Goal: Information Seeking & Learning: Learn about a topic

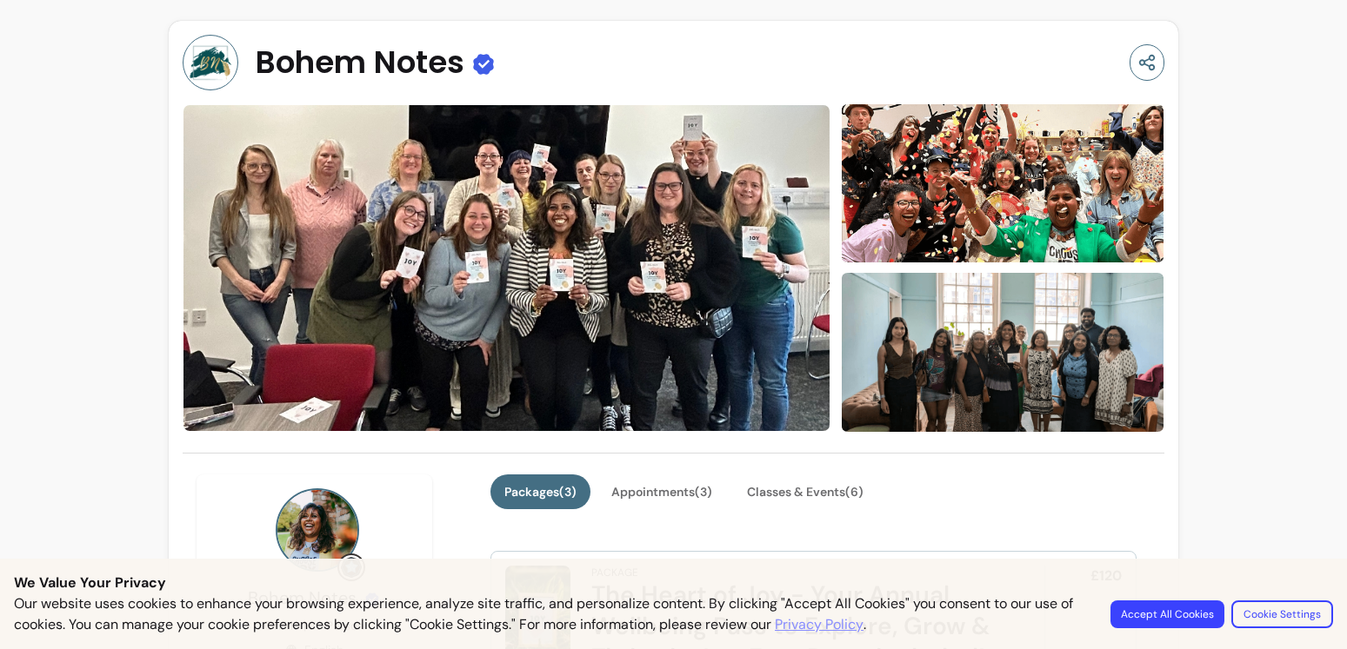
click at [984, 371] on img at bounding box center [1003, 352] width 324 height 163
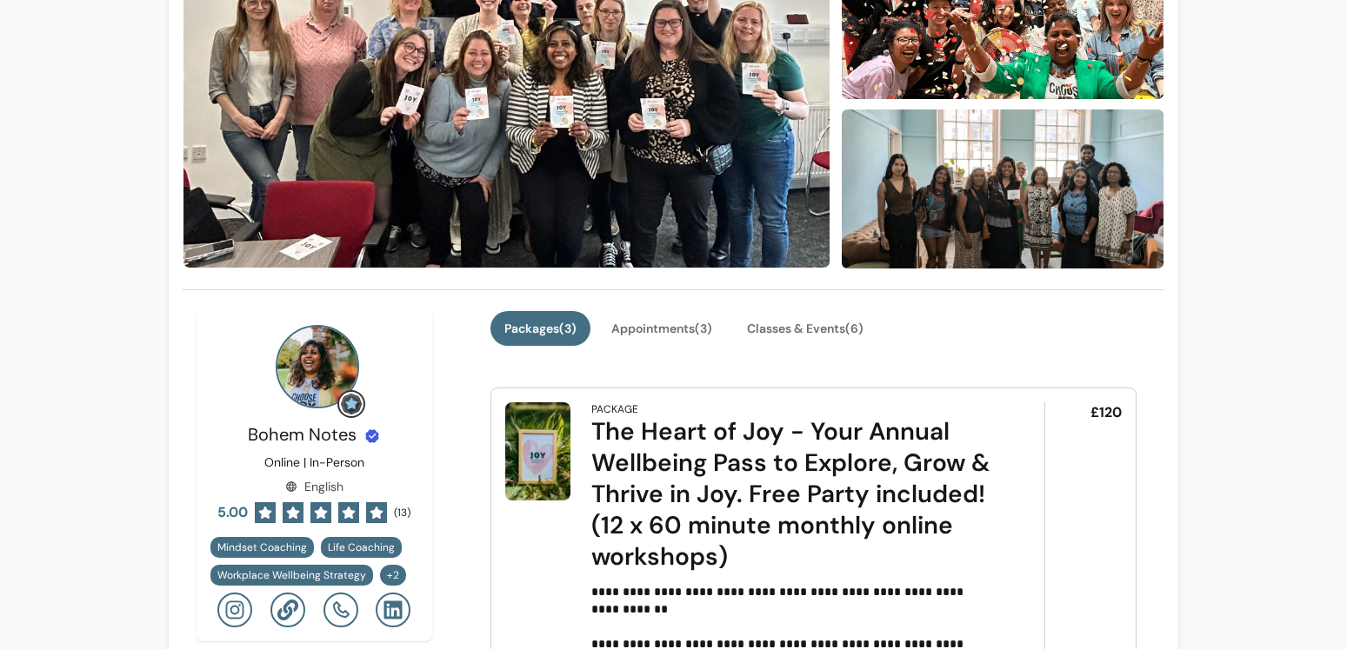
scroll to position [153, 0]
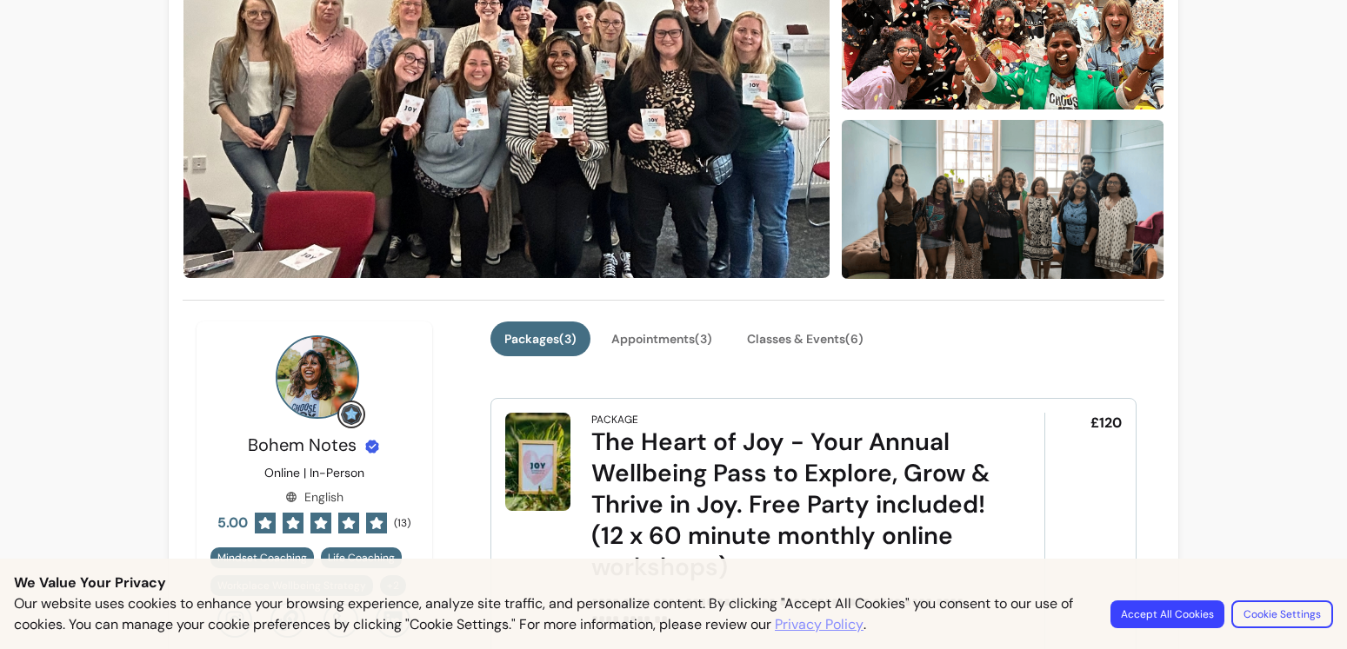
click at [306, 377] on img at bounding box center [317, 377] width 83 height 83
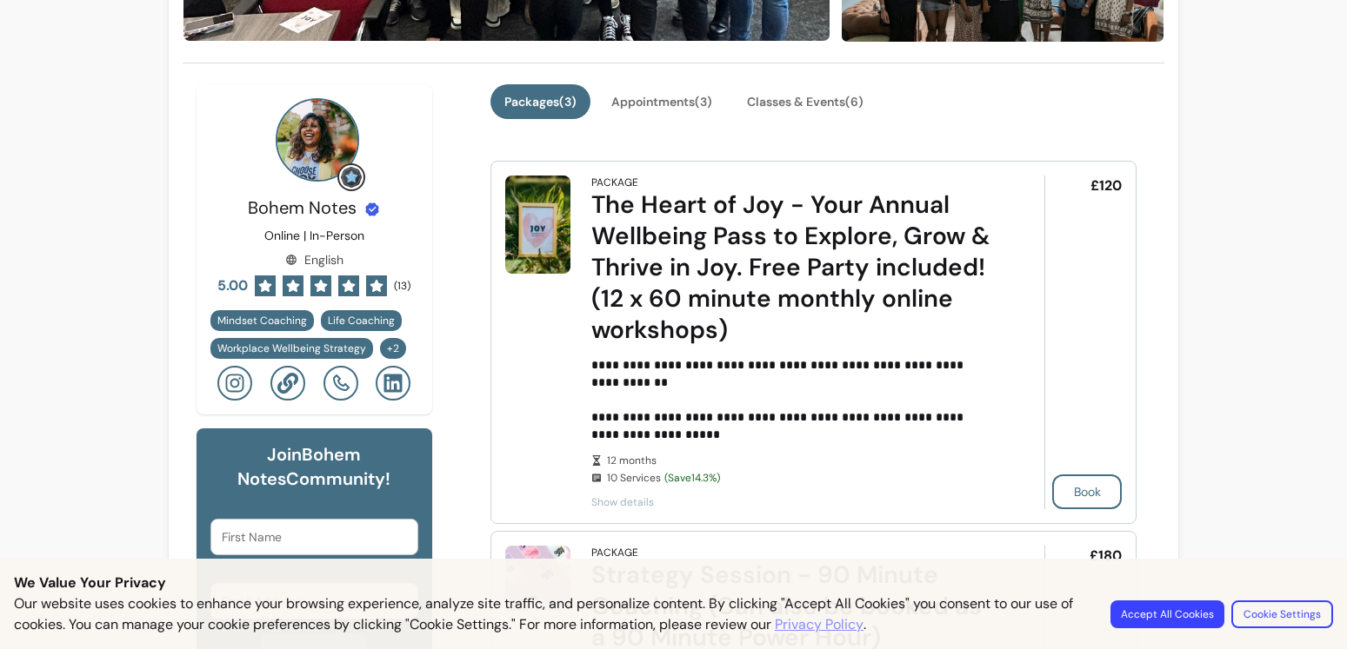
scroll to position [395, 0]
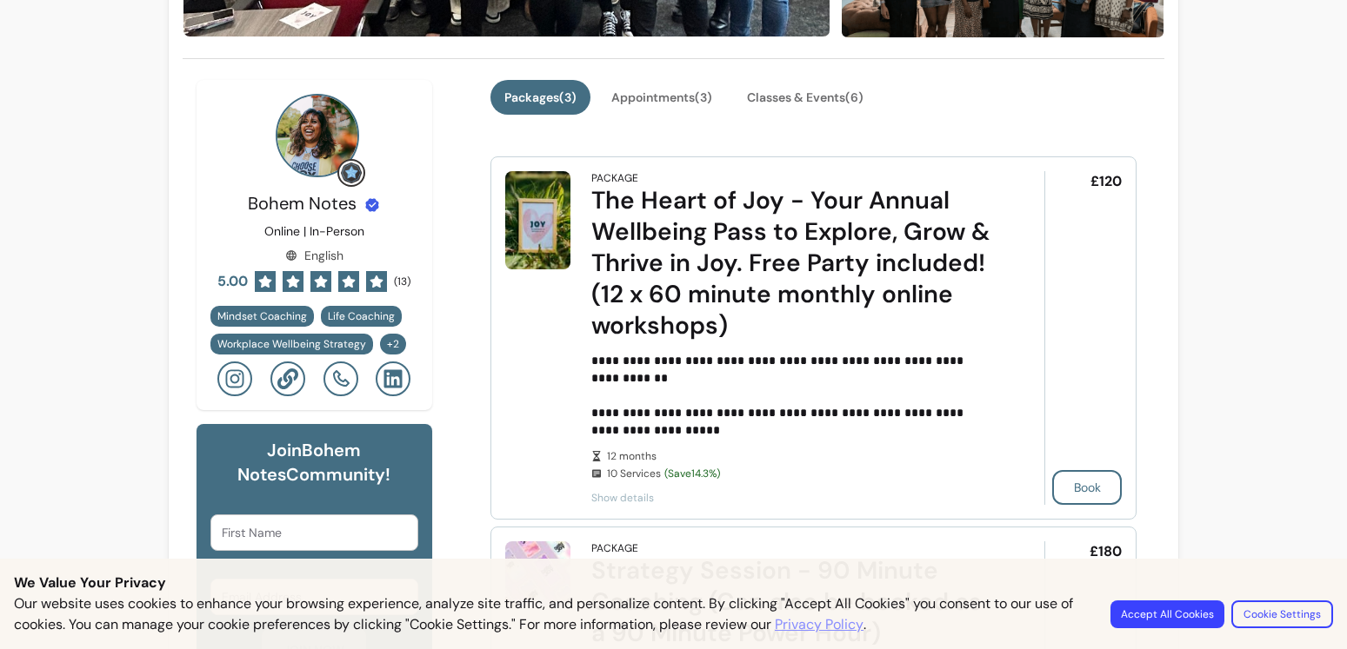
click at [627, 495] on span "Show details" at bounding box center [793, 498] width 404 height 14
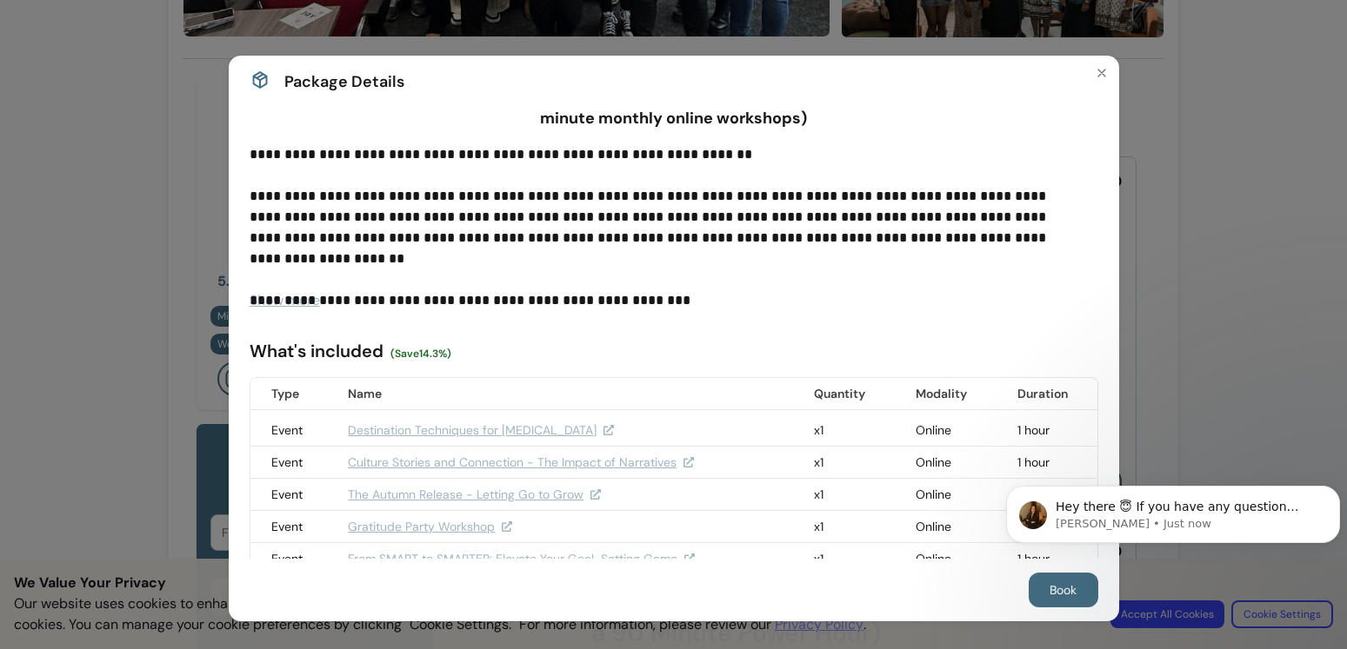
scroll to position [65, 0]
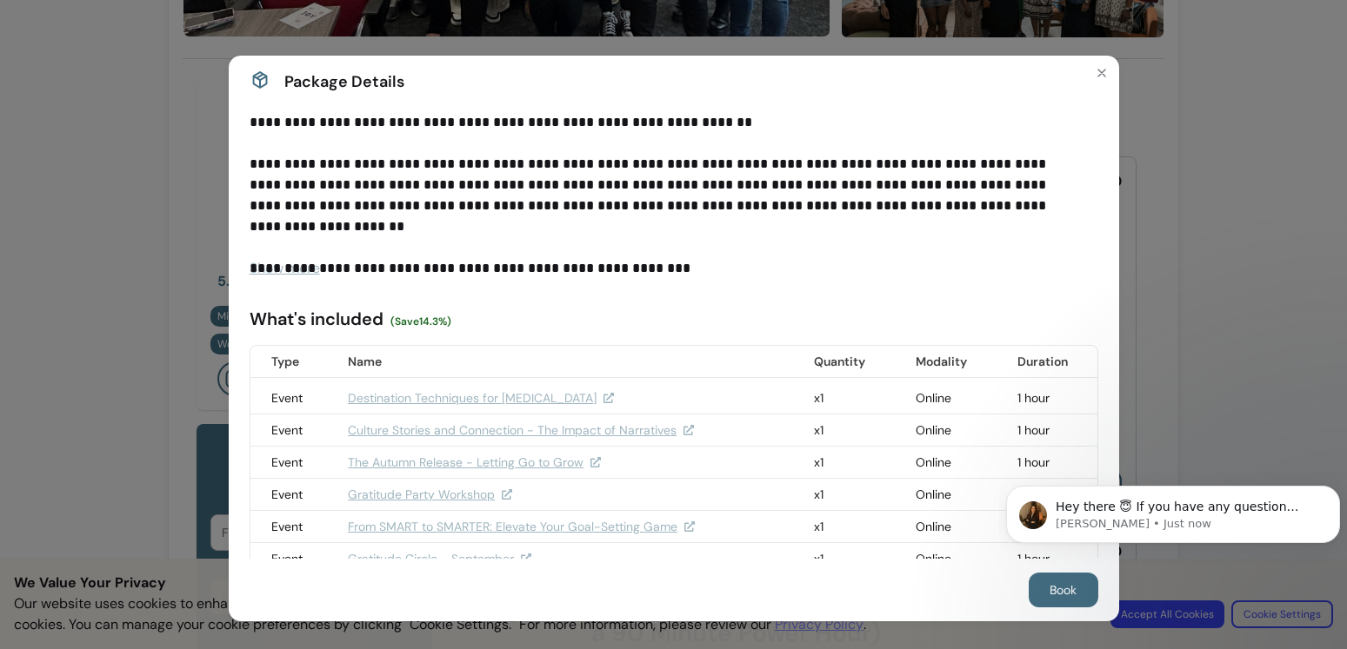
click at [476, 403] on link "Destination Techniques for Stress Management" at bounding box center [481, 397] width 266 height 17
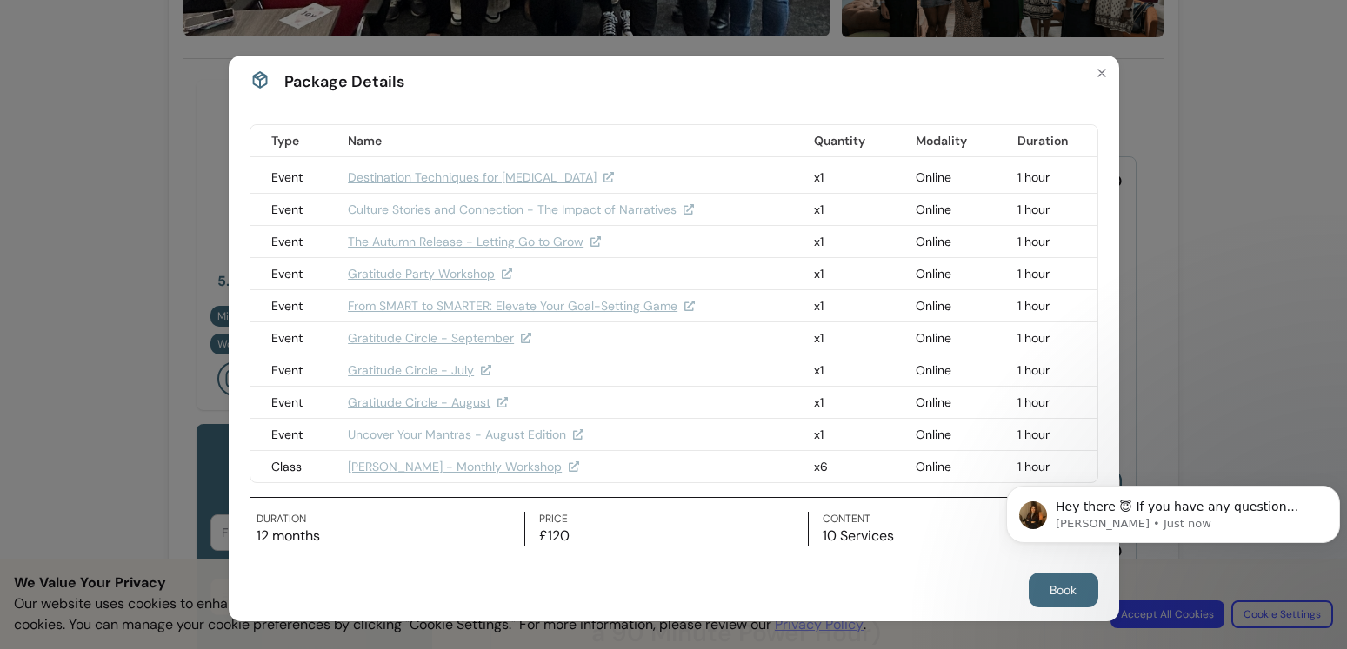
scroll to position [295, 0]
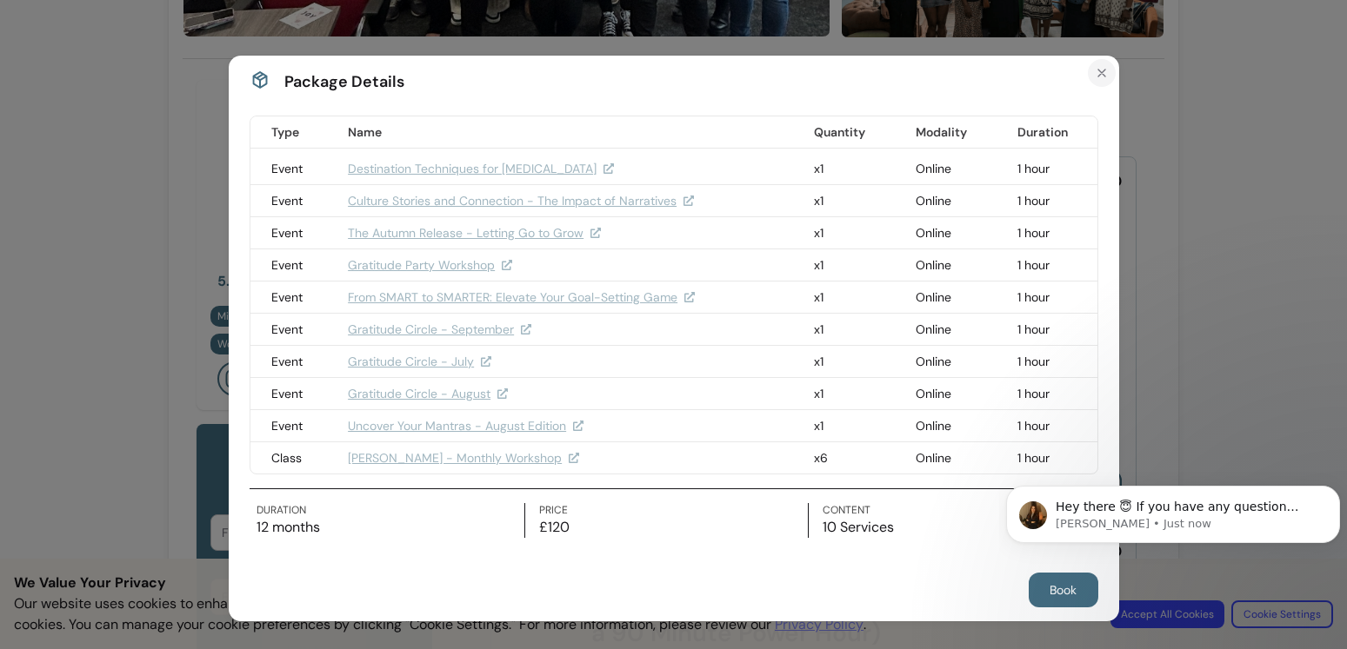
click at [1095, 68] on icon "Close" at bounding box center [1102, 73] width 14 height 14
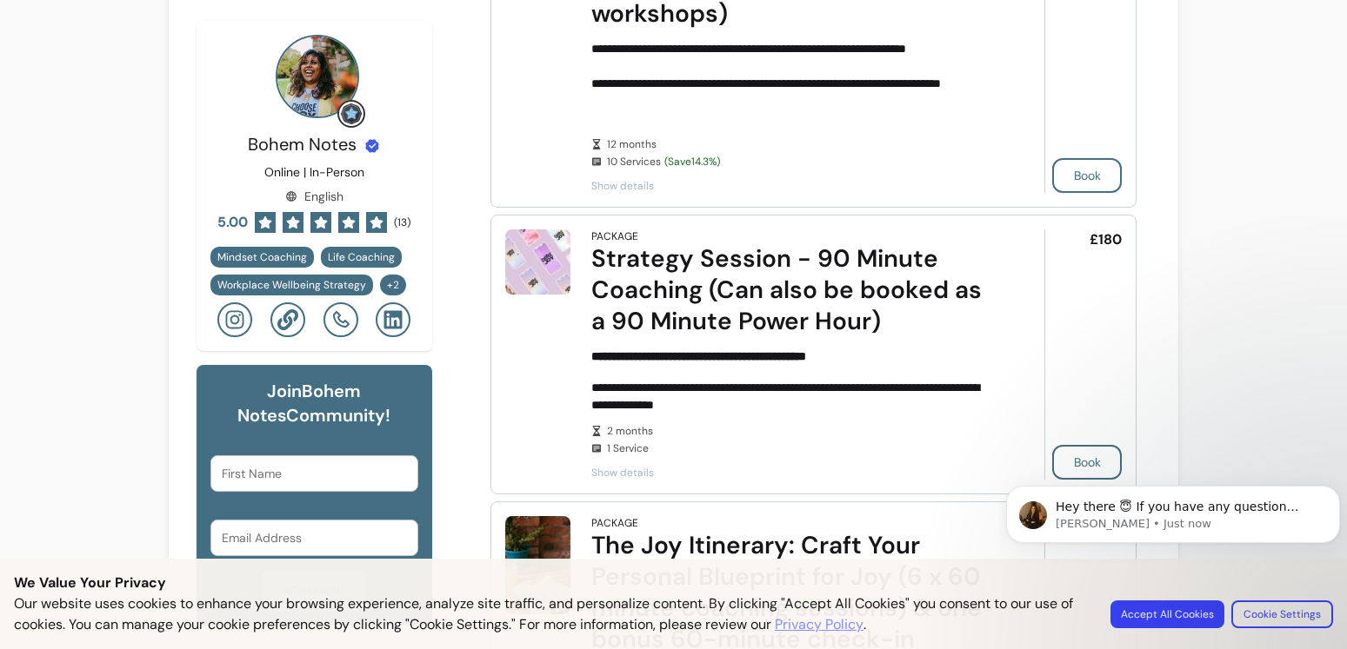
scroll to position [757, 0]
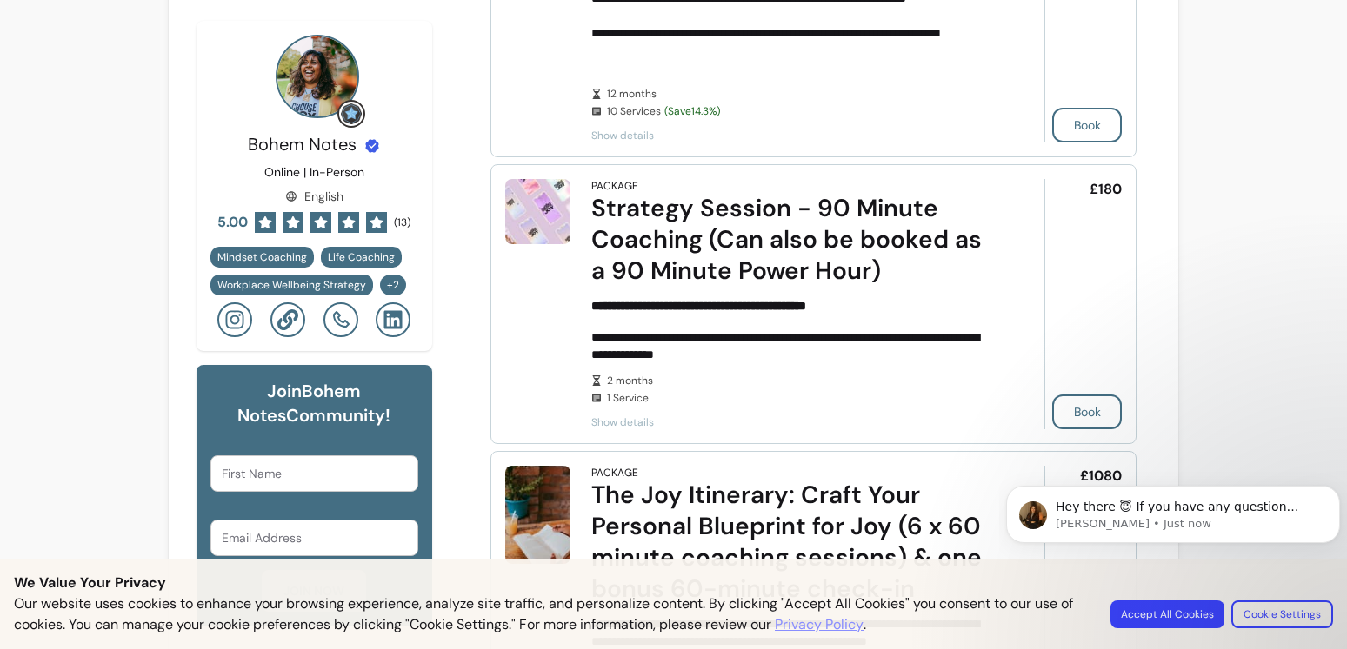
click at [624, 419] on span "Show details" at bounding box center [793, 423] width 404 height 14
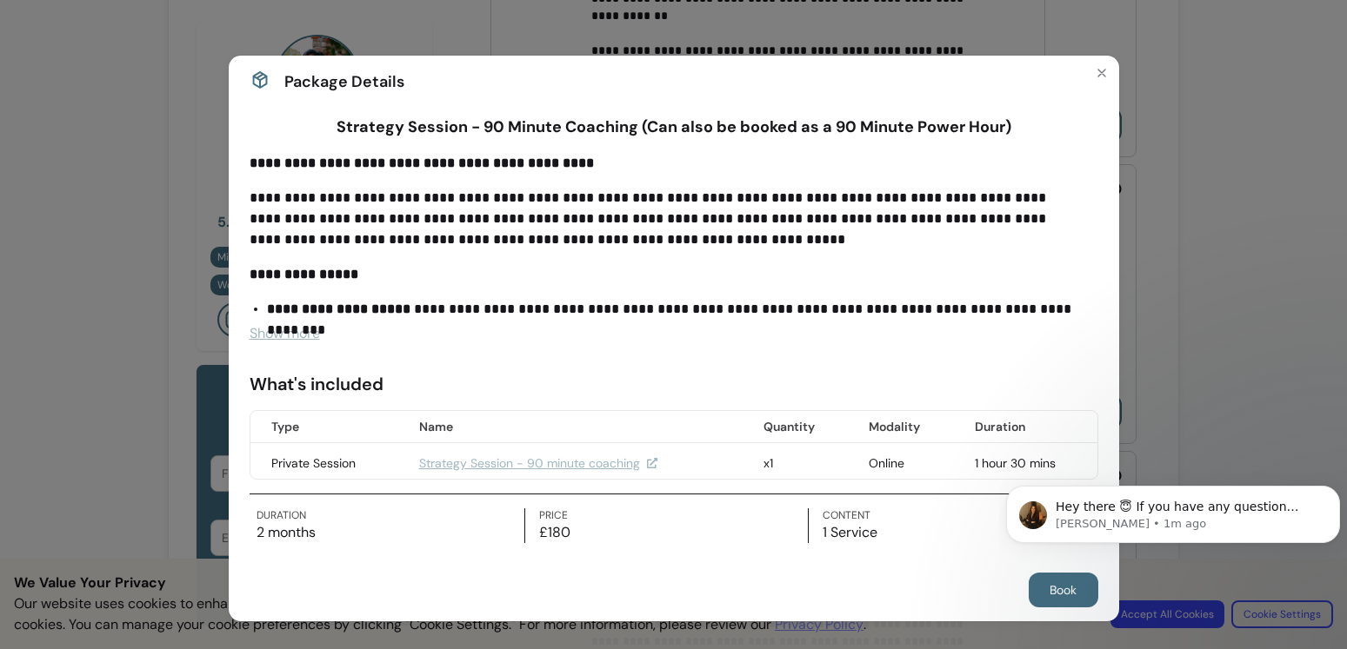
click at [269, 335] on span "Show more" at bounding box center [285, 333] width 70 height 18
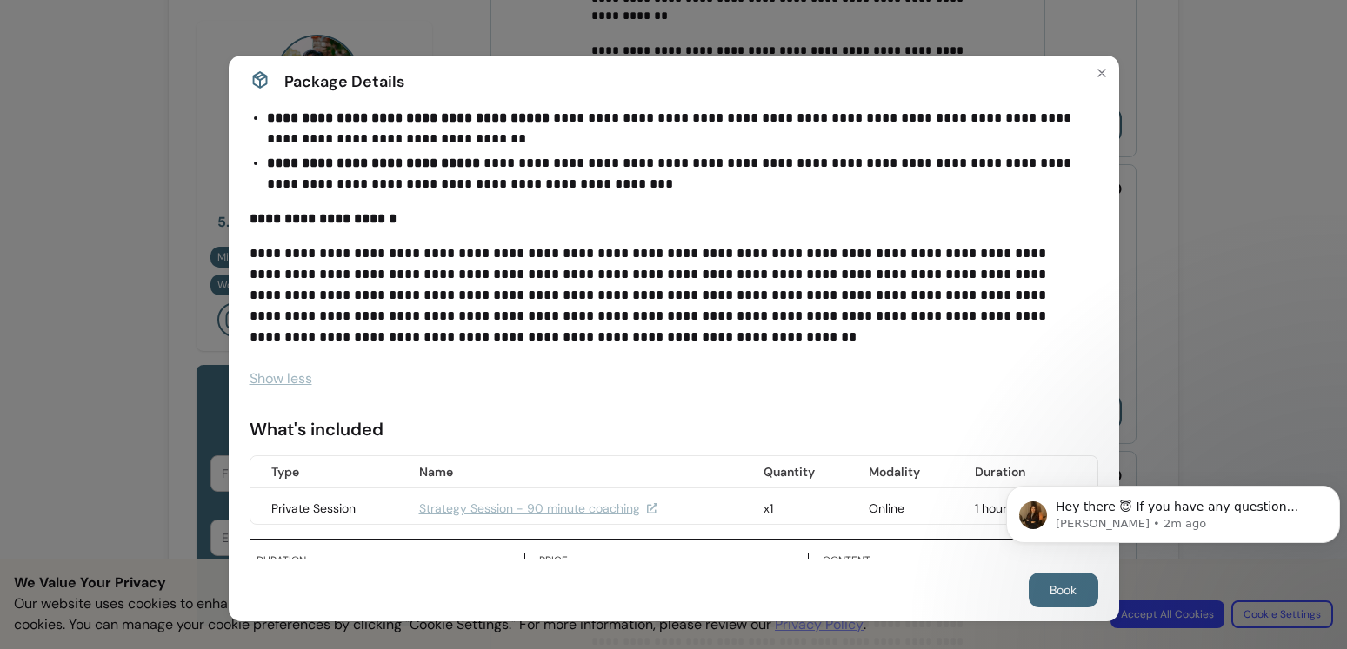
scroll to position [507, 0]
click at [1095, 71] on icon "Close" at bounding box center [1102, 73] width 14 height 14
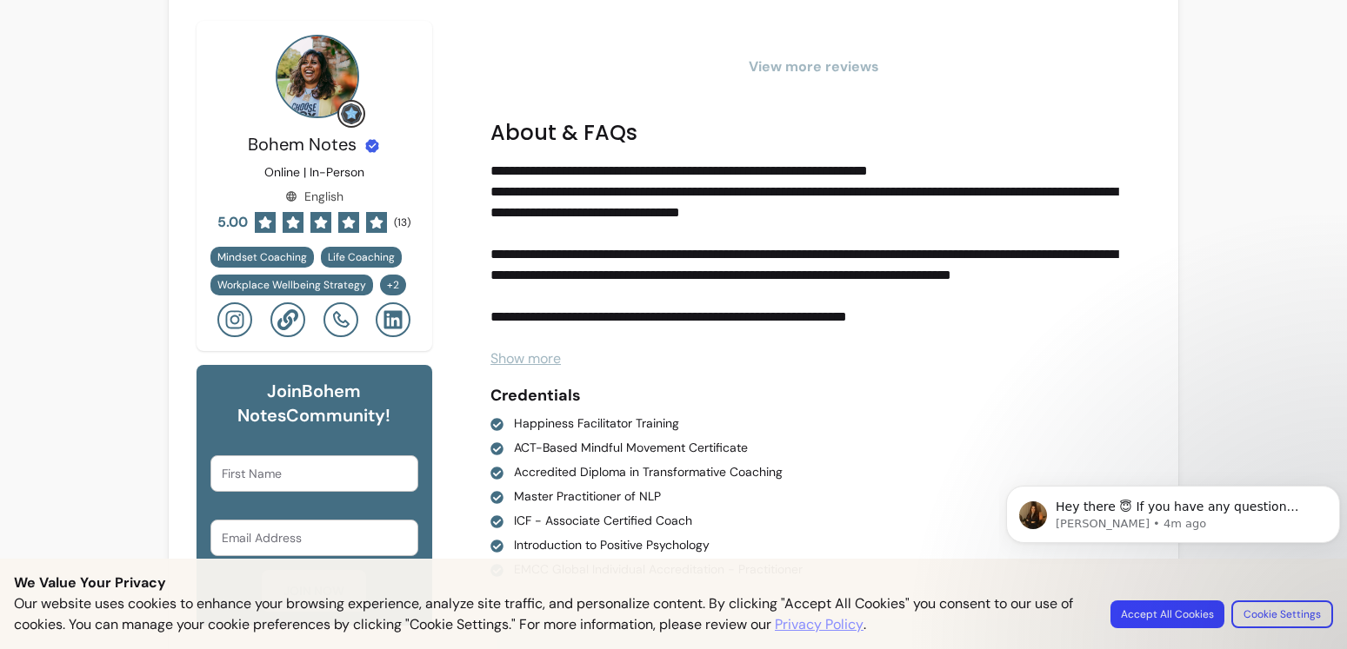
scroll to position [2352, 0]
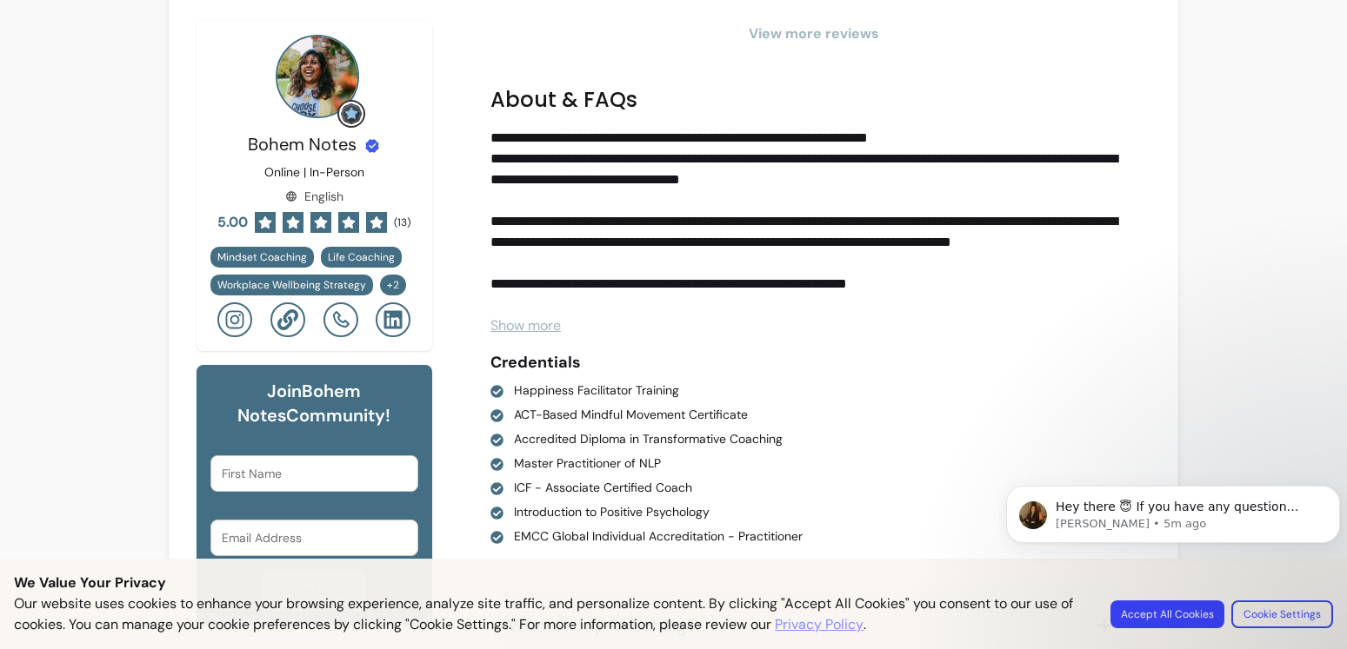
click at [529, 324] on span "Show more" at bounding box center [525, 325] width 70 height 18
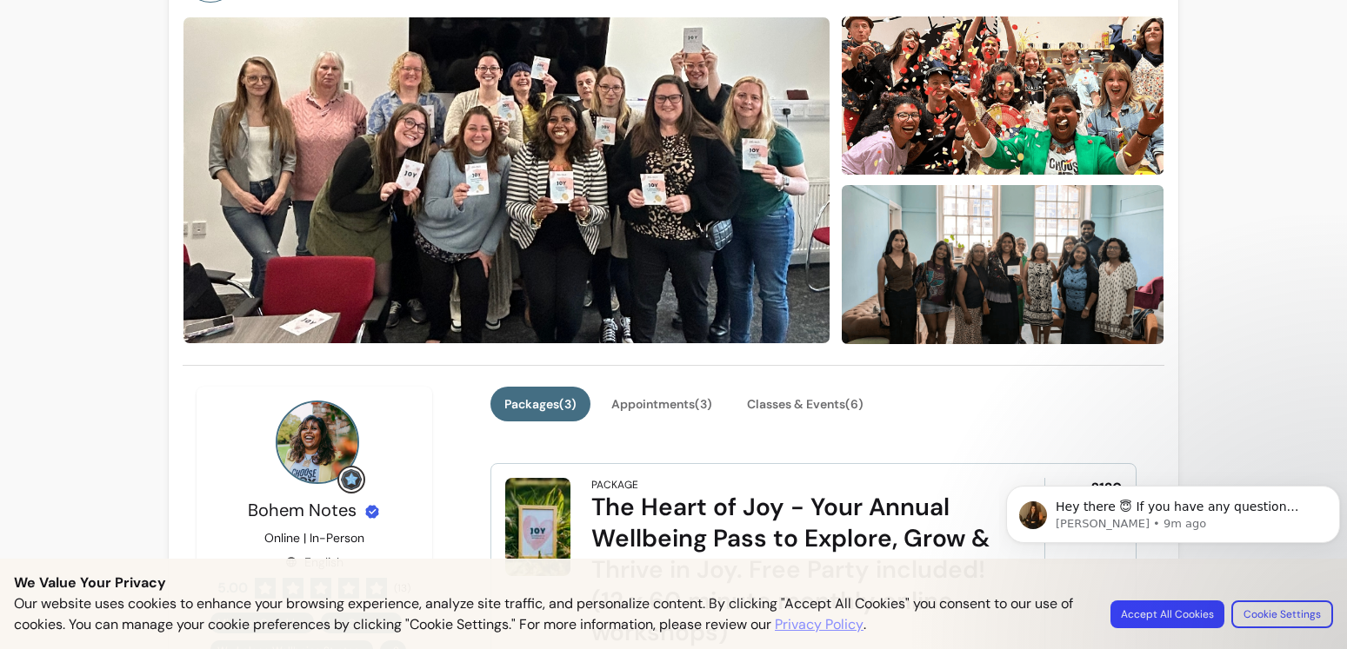
scroll to position [0, 0]
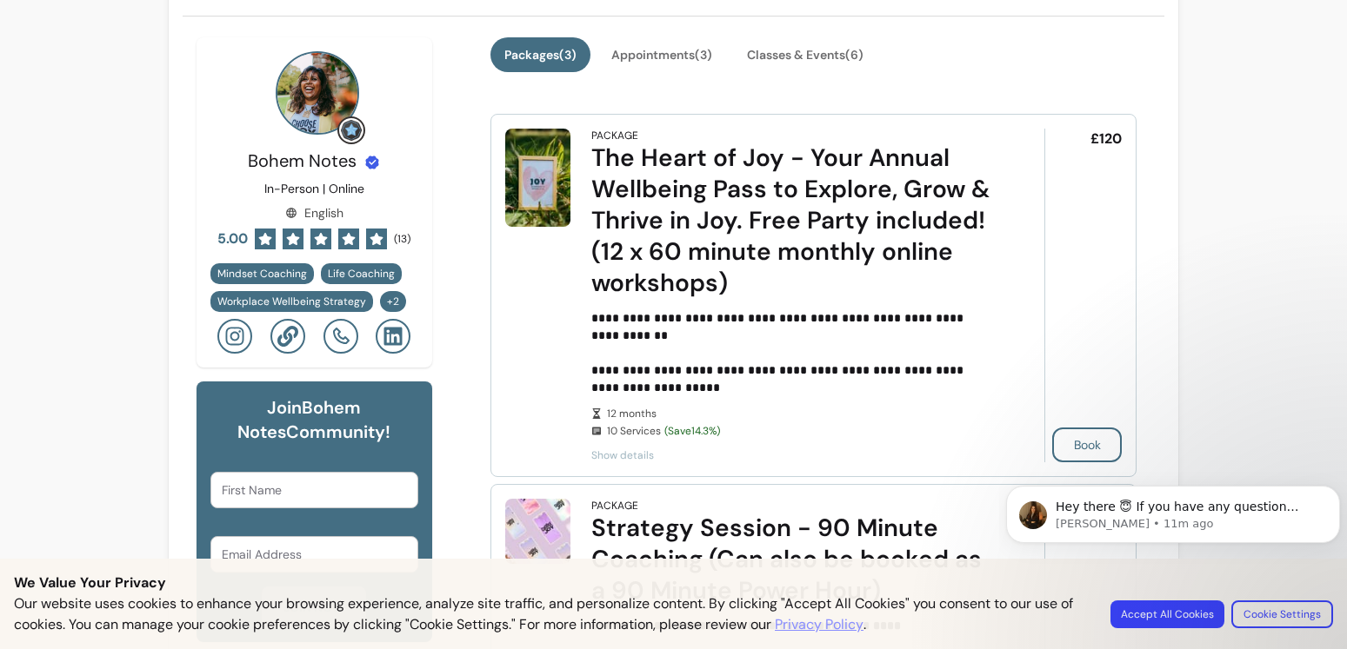
scroll to position [336, 0]
